Goal: Transaction & Acquisition: Purchase product/service

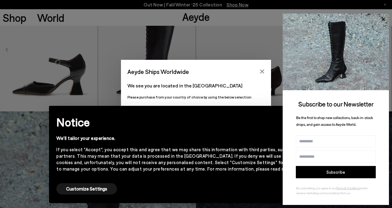
scroll to position [253, 0]
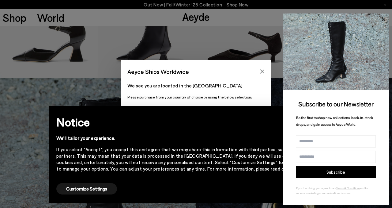
click at [383, 18] on icon at bounding box center [382, 18] width 3 height 3
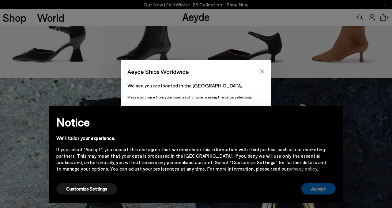
click at [315, 188] on button "Accept" at bounding box center [318, 188] width 34 height 11
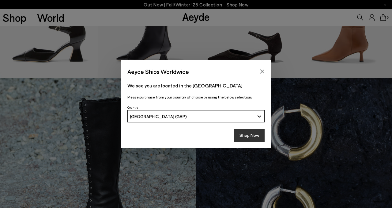
click at [244, 134] on button "Shop Now" at bounding box center [249, 135] width 30 height 13
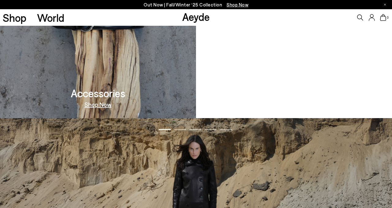
scroll to position [580, 0]
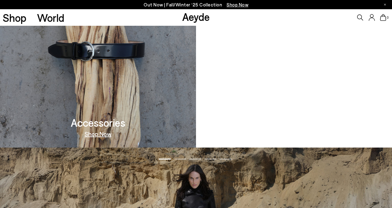
click at [99, 71] on img at bounding box center [98, 48] width 196 height 198
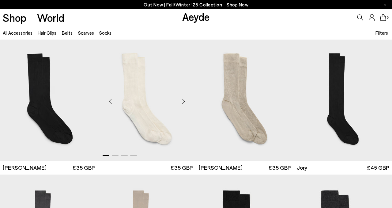
scroll to position [335, 0]
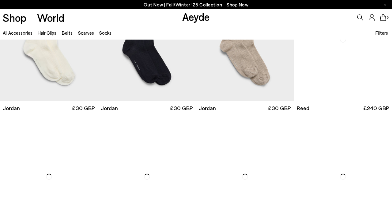
click at [67, 33] on link "Belts" at bounding box center [67, 33] width 11 height 6
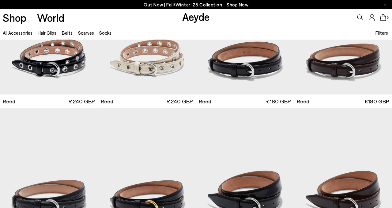
scroll to position [3, 0]
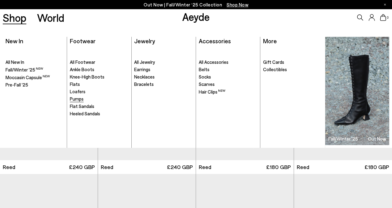
click at [76, 99] on span "Pumps" at bounding box center [77, 99] width 14 height 6
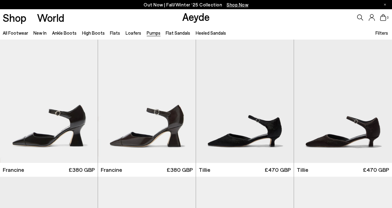
click at [379, 32] on span "Filters" at bounding box center [381, 33] width 13 height 6
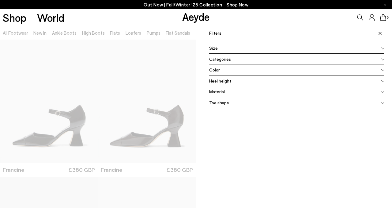
click at [316, 47] on div "Size" at bounding box center [296, 48] width 175 height 11
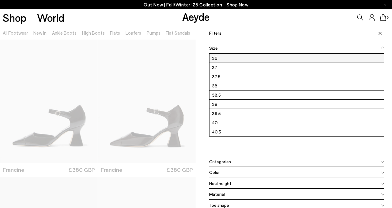
click at [298, 57] on label "36" at bounding box center [296, 58] width 174 height 9
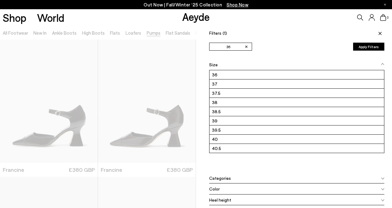
click at [381, 34] on icon at bounding box center [379, 33] width 3 height 3
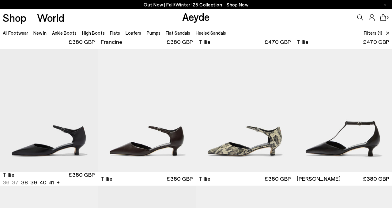
scroll to position [152, 0]
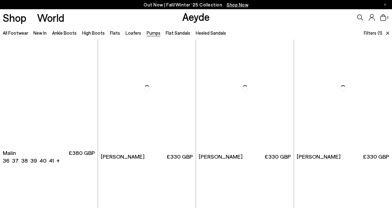
scroll to position [969, 0]
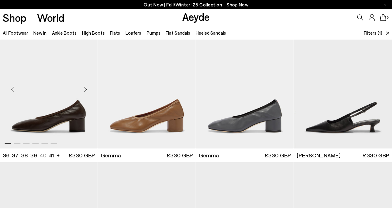
scroll to position [1524, 0]
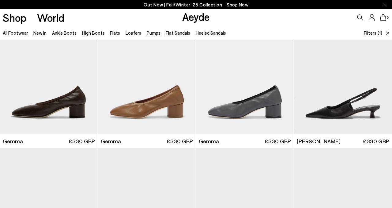
scroll to position [1529, 0]
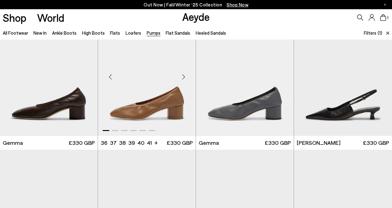
click at [135, 90] on img "1 / 6" at bounding box center [147, 74] width 98 height 123
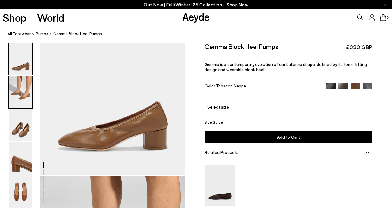
click at [21, 85] on img at bounding box center [21, 92] width 24 height 32
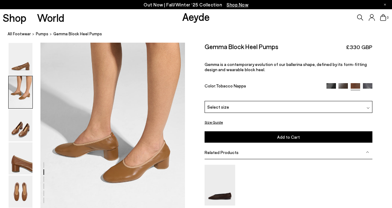
scroll to position [167, 0]
click at [18, 126] on img at bounding box center [21, 125] width 24 height 32
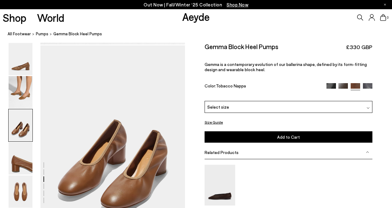
scroll to position [360, 0]
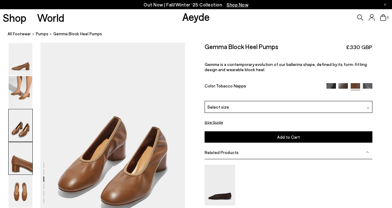
click at [21, 156] on img at bounding box center [21, 158] width 24 height 32
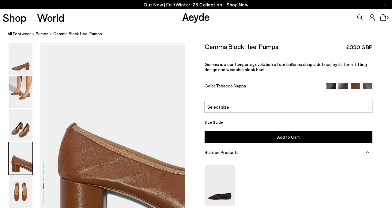
scroll to position [553, 0]
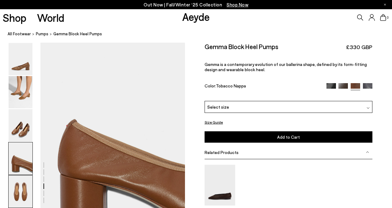
click at [22, 189] on img at bounding box center [21, 191] width 24 height 32
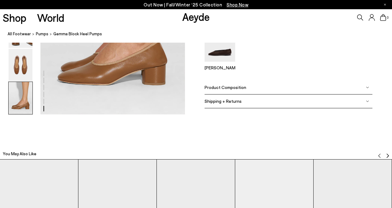
scroll to position [1029, 0]
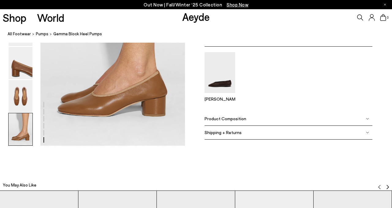
click at [229, 130] on span "Shipping + Returns" at bounding box center [222, 131] width 37 height 5
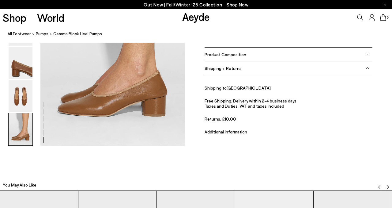
click at [264, 53] on div "Product Composition" at bounding box center [288, 54] width 168 height 14
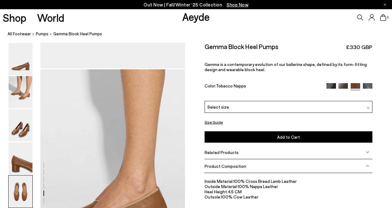
scroll to position [909, 0]
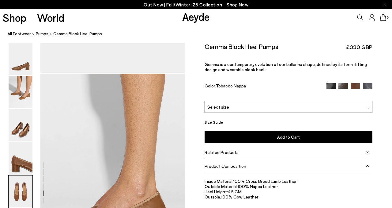
click at [368, 86] on img at bounding box center [367, 87] width 9 height 9
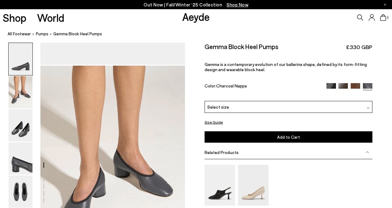
scroll to position [172, 0]
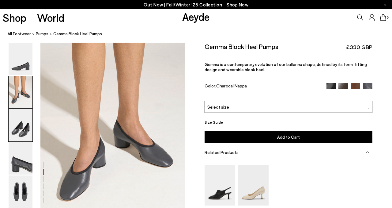
click at [17, 122] on img at bounding box center [21, 125] width 24 height 32
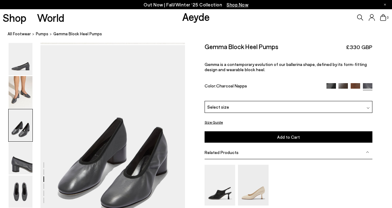
scroll to position [360, 0]
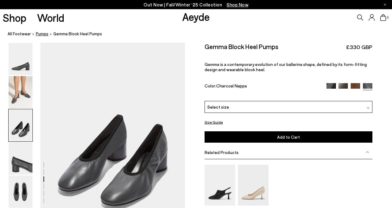
click at [41, 33] on span "pumps" at bounding box center [42, 33] width 13 height 5
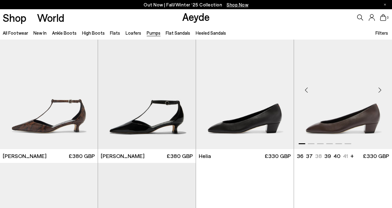
scroll to position [323, 0]
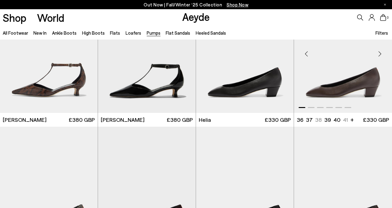
click at [346, 93] on img "1 / 6" at bounding box center [343, 51] width 98 height 123
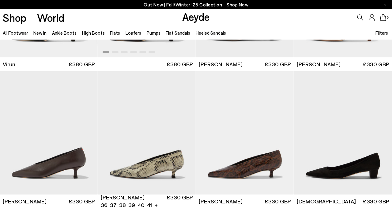
scroll to position [661, 0]
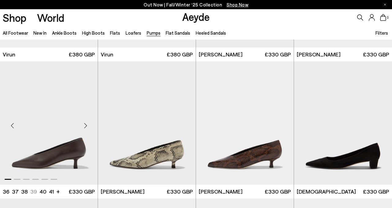
click at [55, 134] on img "1 / 6" at bounding box center [49, 122] width 98 height 123
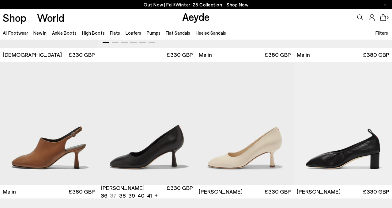
scroll to position [942, 0]
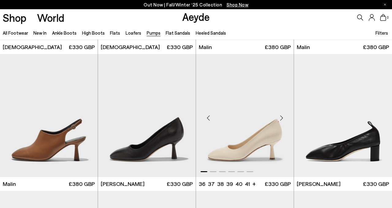
click at [238, 128] on img "1 / 6" at bounding box center [245, 115] width 98 height 123
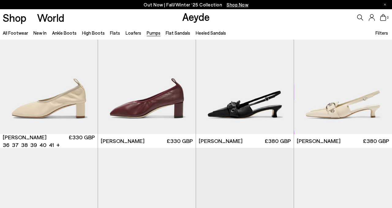
scroll to position [1123, 0]
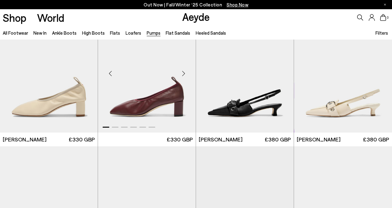
click at [152, 95] on img "1 / 6" at bounding box center [147, 70] width 98 height 123
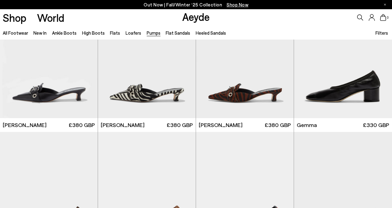
scroll to position [1501, 0]
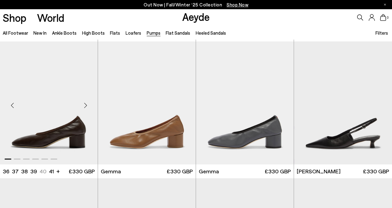
click at [56, 113] on img "1 / 6" at bounding box center [49, 102] width 98 height 123
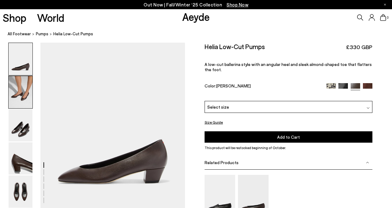
click at [22, 88] on img at bounding box center [21, 92] width 24 height 32
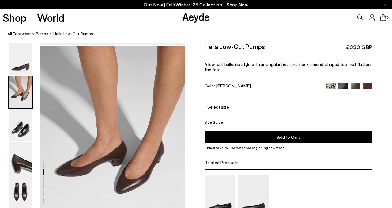
scroll to position [167, 0]
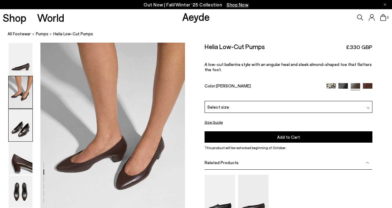
click at [20, 122] on img at bounding box center [21, 125] width 24 height 32
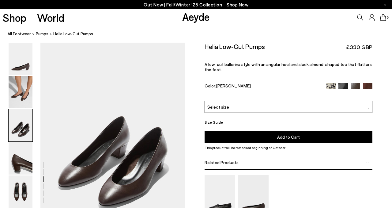
scroll to position [360, 0]
click at [19, 154] on img at bounding box center [21, 158] width 24 height 32
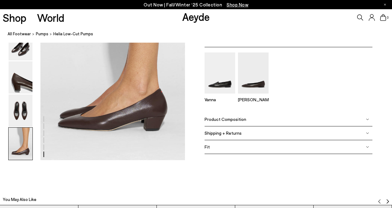
scroll to position [1016, 0]
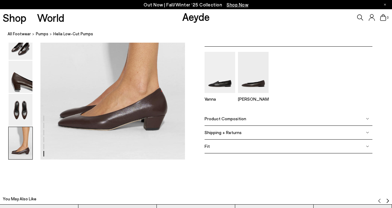
click at [244, 148] on div "Fit" at bounding box center [288, 146] width 168 height 14
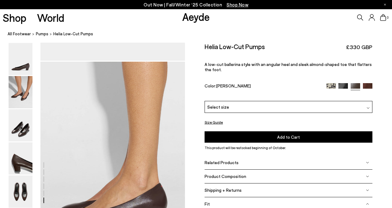
scroll to position [918, 0]
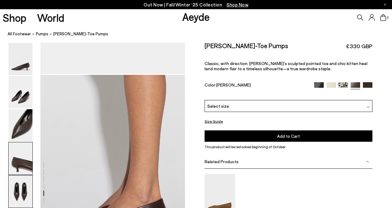
scroll to position [909, 0]
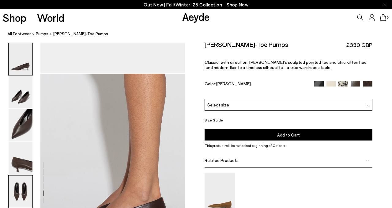
click at [22, 64] on img at bounding box center [21, 59] width 24 height 32
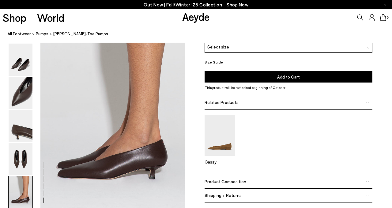
scroll to position [994, 0]
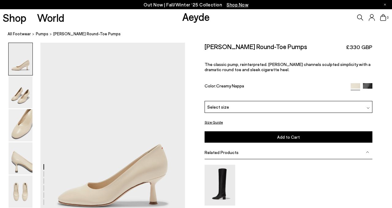
click at [366, 152] on img at bounding box center [367, 151] width 3 height 3
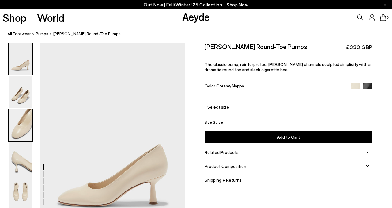
click at [19, 122] on img at bounding box center [21, 125] width 24 height 32
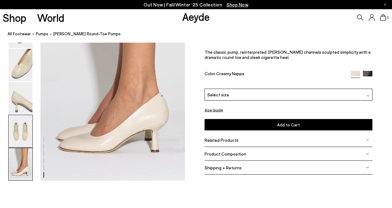
scroll to position [1023, 0]
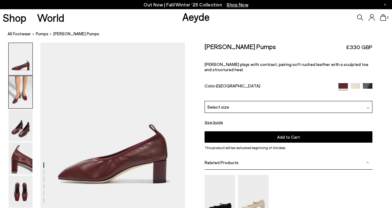
click at [20, 91] on img at bounding box center [21, 92] width 24 height 32
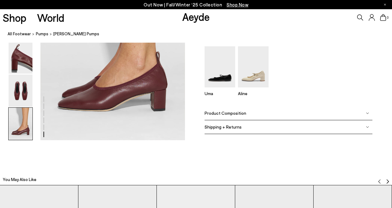
scroll to position [1009, 0]
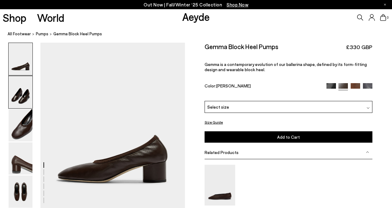
click at [17, 95] on img at bounding box center [21, 92] width 24 height 32
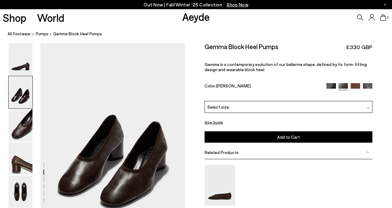
scroll to position [167, 0]
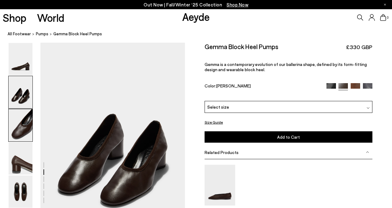
click at [23, 121] on img at bounding box center [21, 125] width 24 height 32
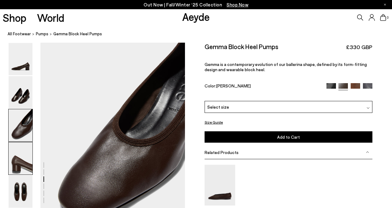
click at [21, 155] on img at bounding box center [21, 158] width 24 height 32
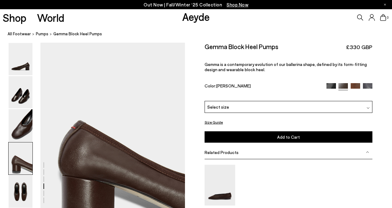
scroll to position [553, 0]
click at [19, 183] on img at bounding box center [21, 191] width 24 height 32
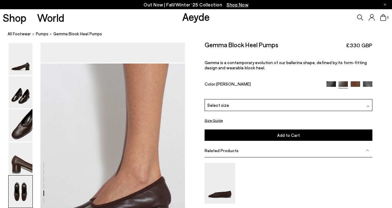
scroll to position [912, 0]
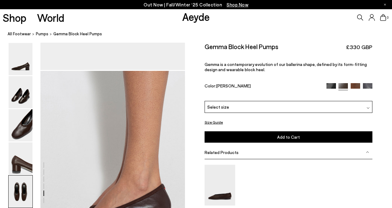
click at [216, 107] on span "Select size" at bounding box center [218, 106] width 22 height 6
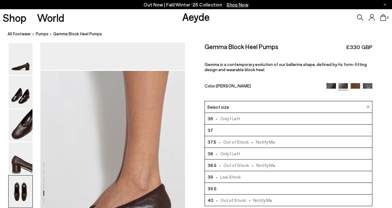
click at [216, 107] on span "Select size" at bounding box center [218, 106] width 22 height 6
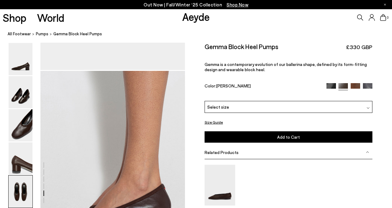
click at [212, 122] on button "Size Guide" at bounding box center [213, 122] width 18 height 8
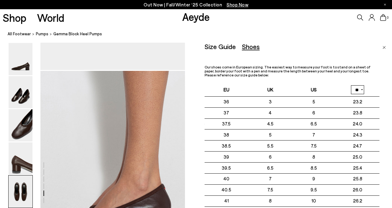
click at [384, 46] on img "Close" at bounding box center [383, 47] width 3 height 3
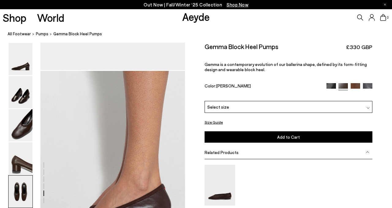
click at [367, 88] on img at bounding box center [367, 87] width 9 height 9
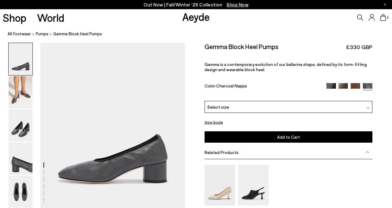
click at [343, 85] on img at bounding box center [342, 87] width 9 height 9
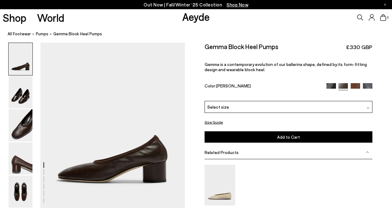
click at [355, 85] on img at bounding box center [354, 87] width 9 height 9
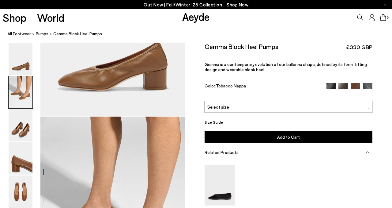
scroll to position [188, 0]
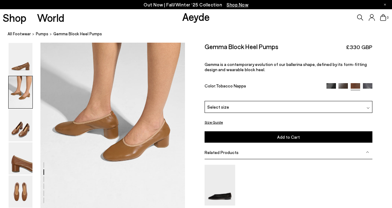
click at [329, 84] on img at bounding box center [330, 87] width 9 height 9
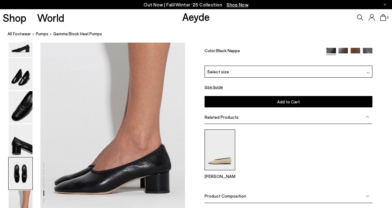
scroll to position [845, 0]
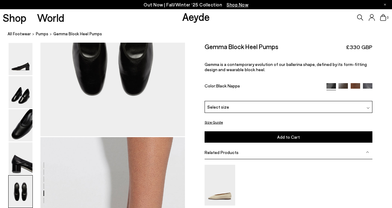
click at [343, 85] on img at bounding box center [342, 87] width 9 height 9
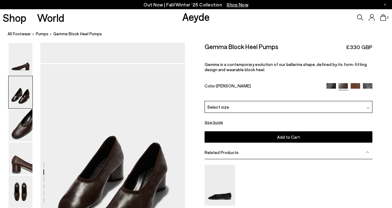
scroll to position [192, 0]
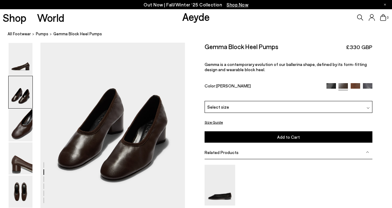
click at [368, 85] on img at bounding box center [367, 87] width 9 height 9
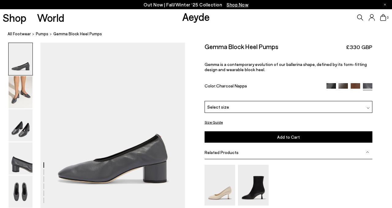
click at [216, 108] on span "Select size" at bounding box center [218, 106] width 22 height 6
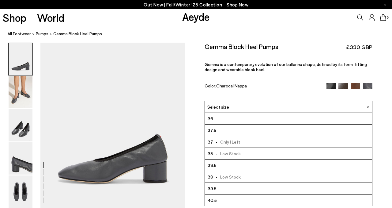
click at [216, 108] on span "Select size" at bounding box center [218, 106] width 22 height 6
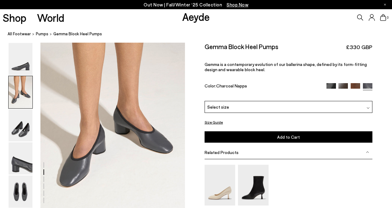
scroll to position [194, 0]
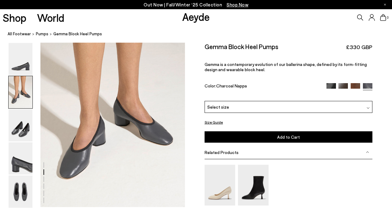
click at [283, 105] on div "Select size" at bounding box center [288, 107] width 168 height 12
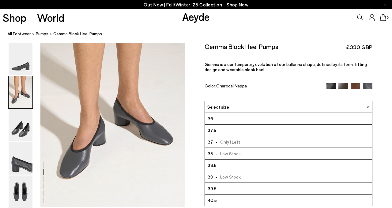
click at [343, 85] on img at bounding box center [342, 87] width 9 height 9
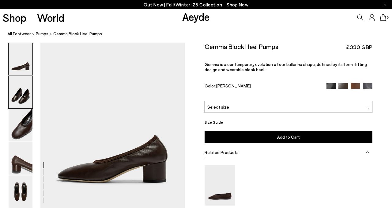
click at [23, 91] on img at bounding box center [21, 92] width 24 height 32
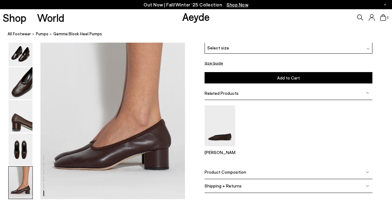
scroll to position [801, 0]
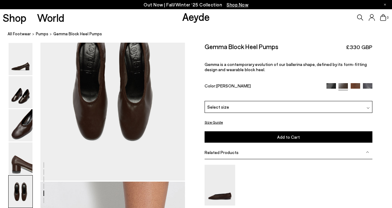
click at [369, 83] on img at bounding box center [367, 87] width 9 height 9
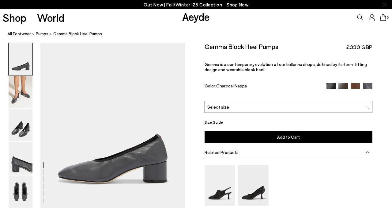
click at [329, 85] on img at bounding box center [330, 87] width 9 height 9
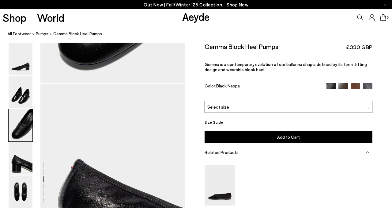
scroll to position [375, 0]
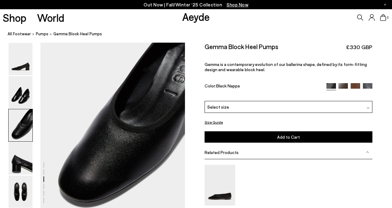
click at [268, 110] on div "Select size" at bounding box center [288, 107] width 168 height 12
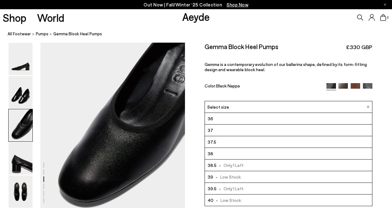
click at [272, 89] on div "Color: Black Nappa" at bounding box center [262, 86] width 116 height 7
